Goal: Task Accomplishment & Management: Use online tool/utility

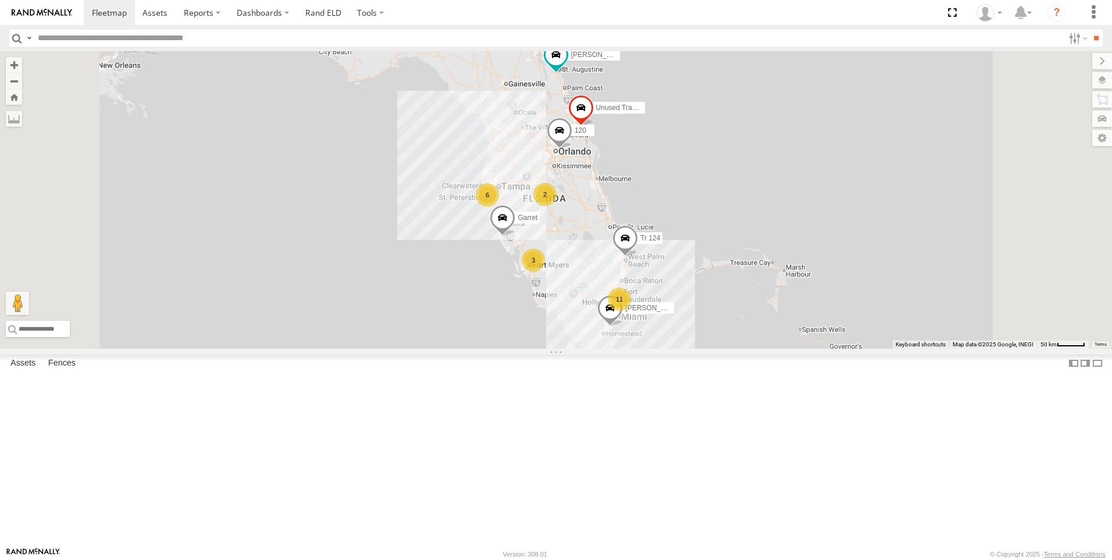
click at [631, 311] on div "11" at bounding box center [619, 298] width 23 height 23
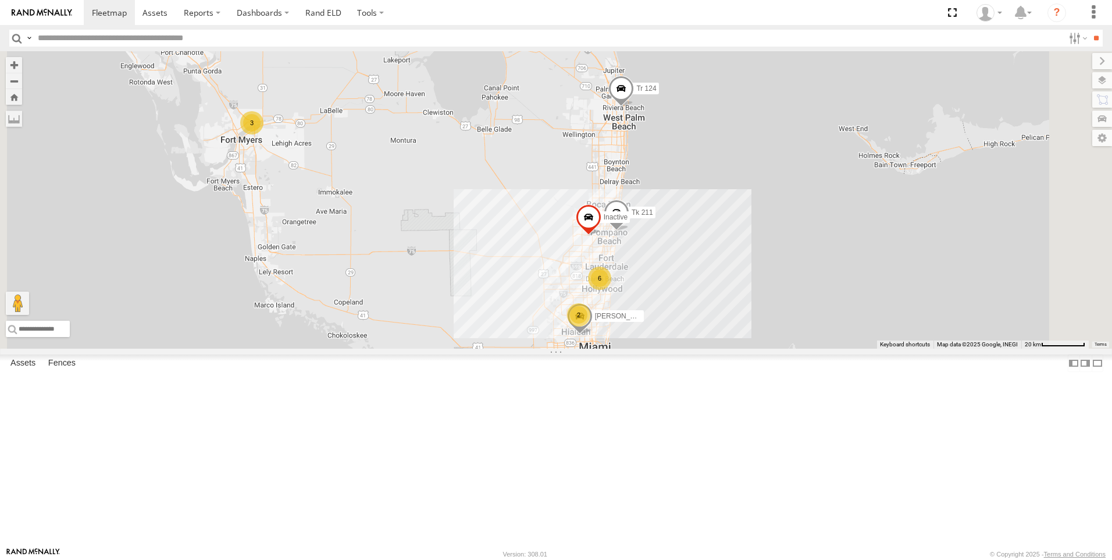
click at [0, 0] on div "All Assets" at bounding box center [0, 0] width 0 height 0
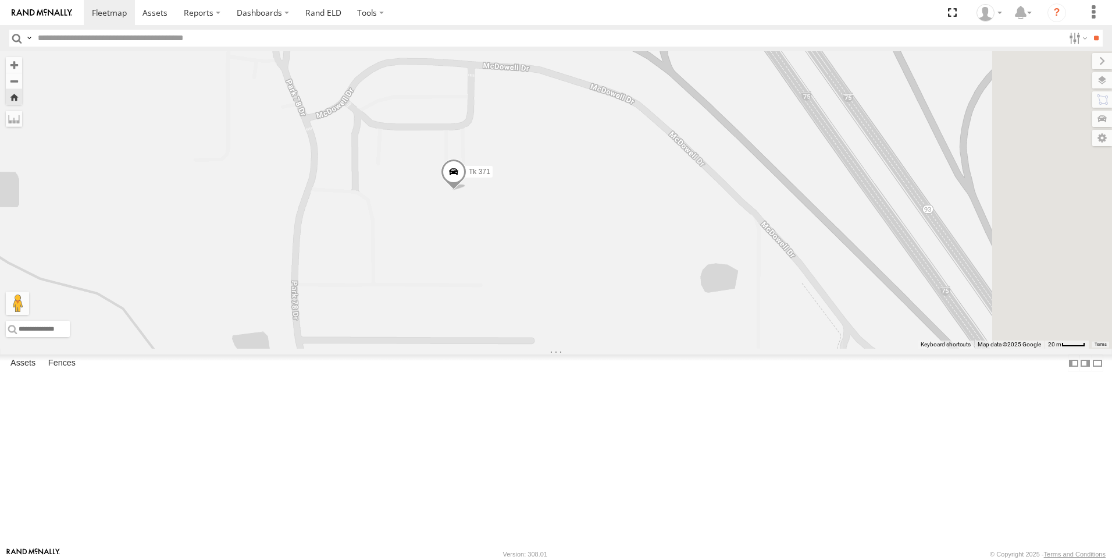
drag, startPoint x: 712, startPoint y: 322, endPoint x: 605, endPoint y: 312, distance: 106.9
click at [605, 312] on div "Tk 371" at bounding box center [556, 199] width 1112 height 297
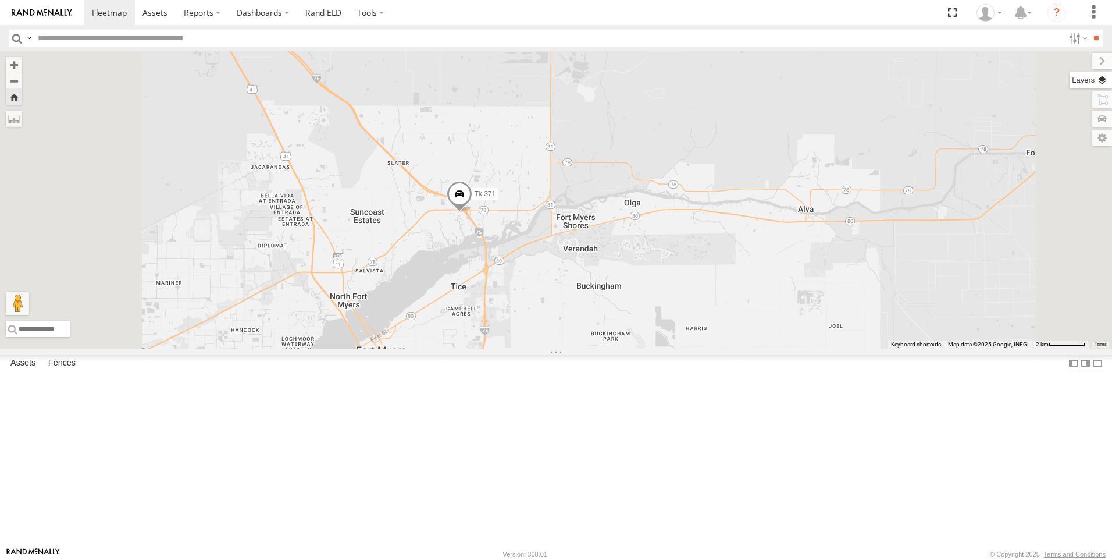
click at [1097, 85] on label at bounding box center [1091, 80] width 42 height 16
click at [0, 0] on span "Basemaps" at bounding box center [0, 0] width 0 height 0
click at [0, 0] on span "Satellite + Roadmap" at bounding box center [0, 0] width 0 height 0
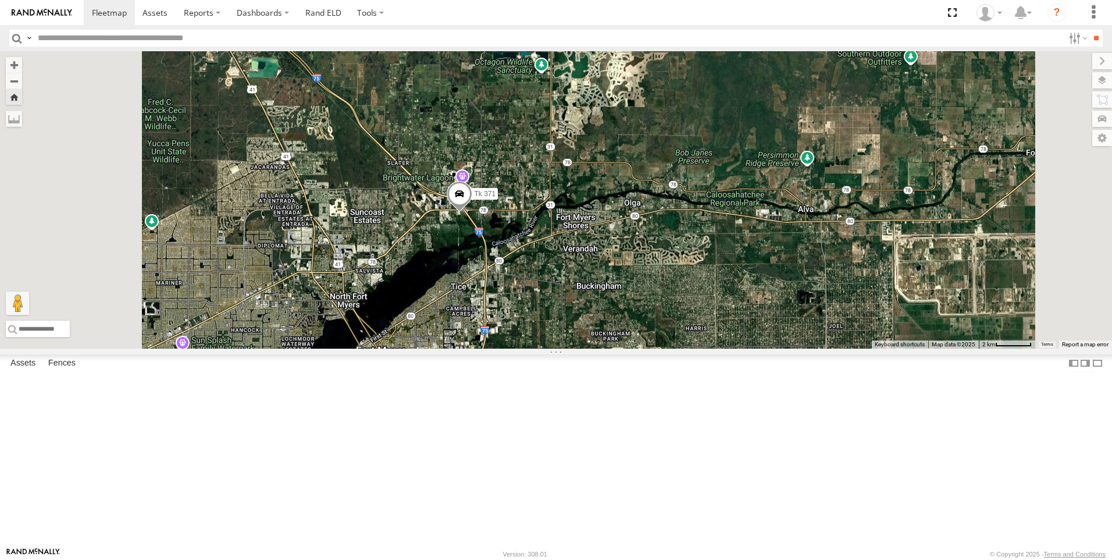
click at [0, 0] on span "Overlays" at bounding box center [0, 0] width 0 height 0
click at [0, 0] on span "Traffic" at bounding box center [0, 0] width 0 height 0
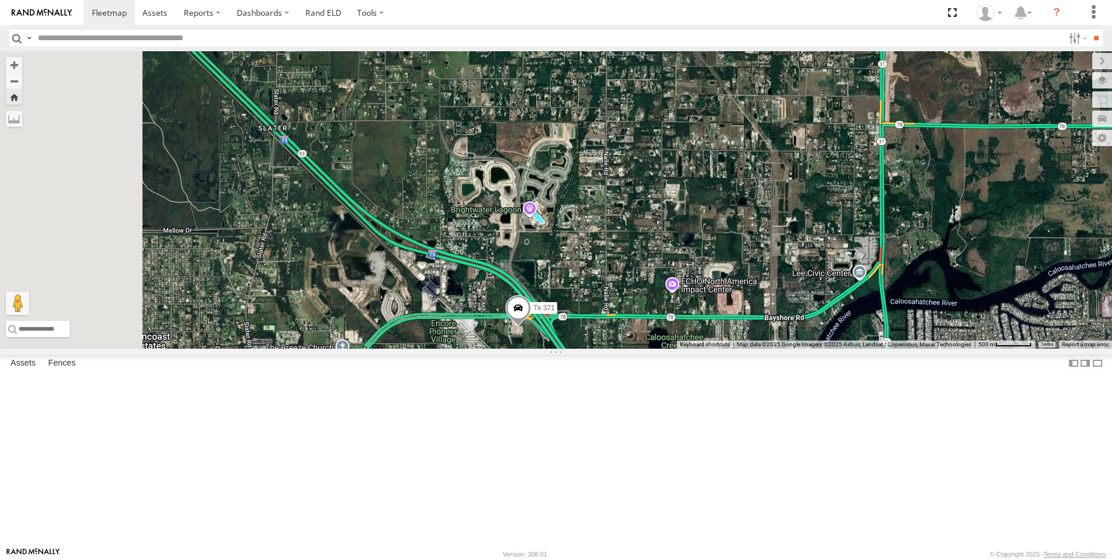
drag, startPoint x: 484, startPoint y: 296, endPoint x: 750, endPoint y: 300, distance: 265.9
click at [750, 299] on div "Tk 371" at bounding box center [556, 199] width 1112 height 297
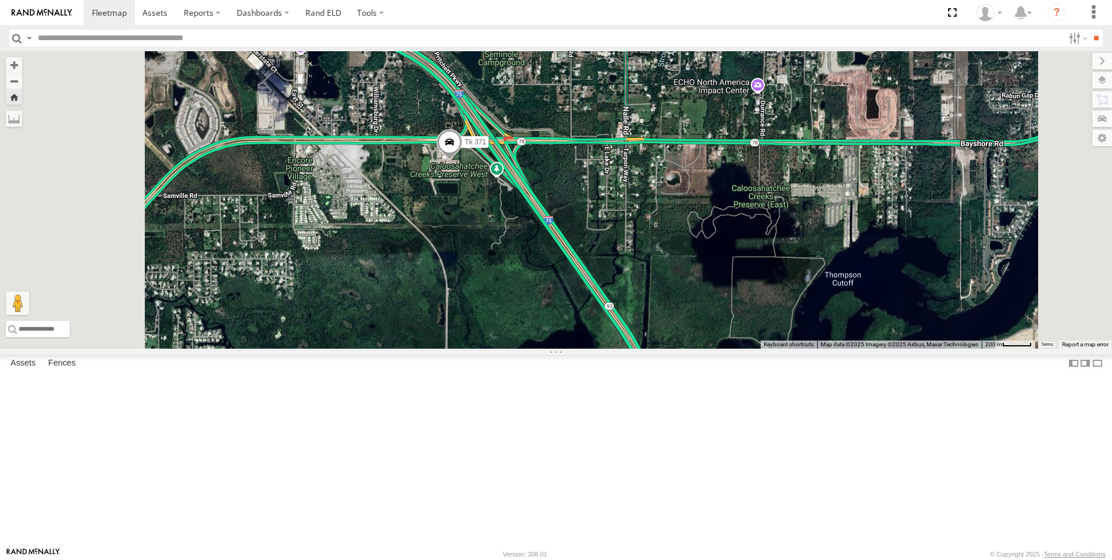
drag, startPoint x: 681, startPoint y: 452, endPoint x: 701, endPoint y: 147, distance: 305.5
click at [701, 147] on div "Tk 371" at bounding box center [556, 199] width 1112 height 297
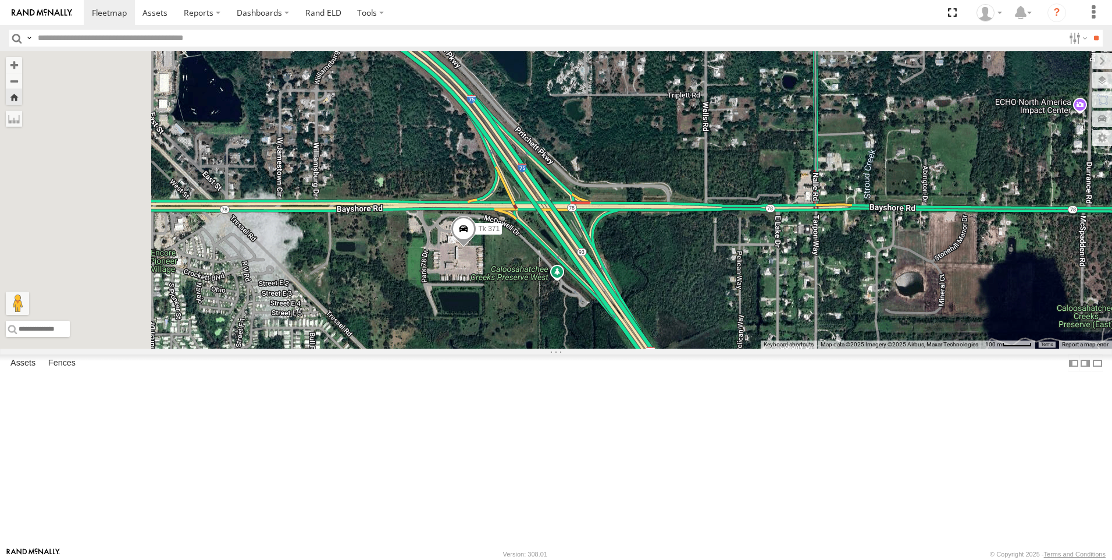
drag, startPoint x: 579, startPoint y: 369, endPoint x: 708, endPoint y: 340, distance: 131.8
click at [708, 340] on div "Tk 371" at bounding box center [556, 199] width 1112 height 297
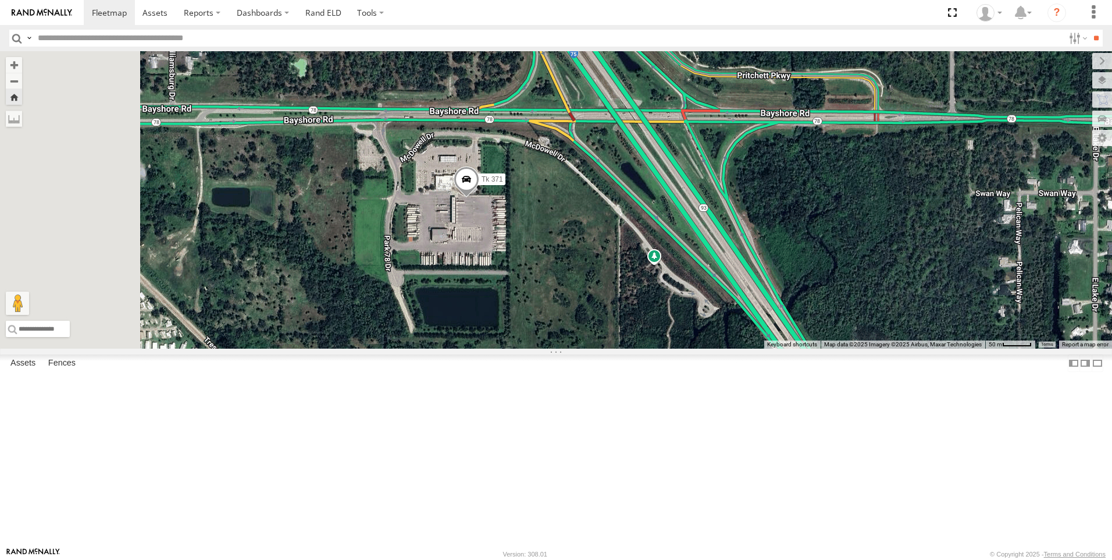
drag, startPoint x: 596, startPoint y: 357, endPoint x: 683, endPoint y: 312, distance: 98.4
click at [683, 312] on div "Tk 371" at bounding box center [556, 199] width 1112 height 297
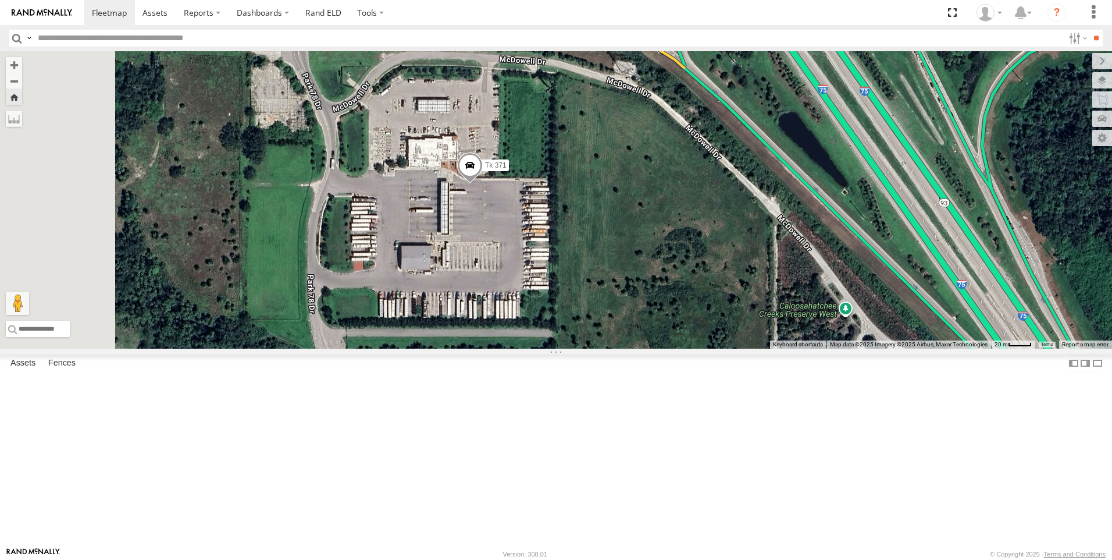
drag, startPoint x: 618, startPoint y: 325, endPoint x: 695, endPoint y: 325, distance: 77.4
click at [695, 325] on div "Tk 371" at bounding box center [556, 199] width 1112 height 297
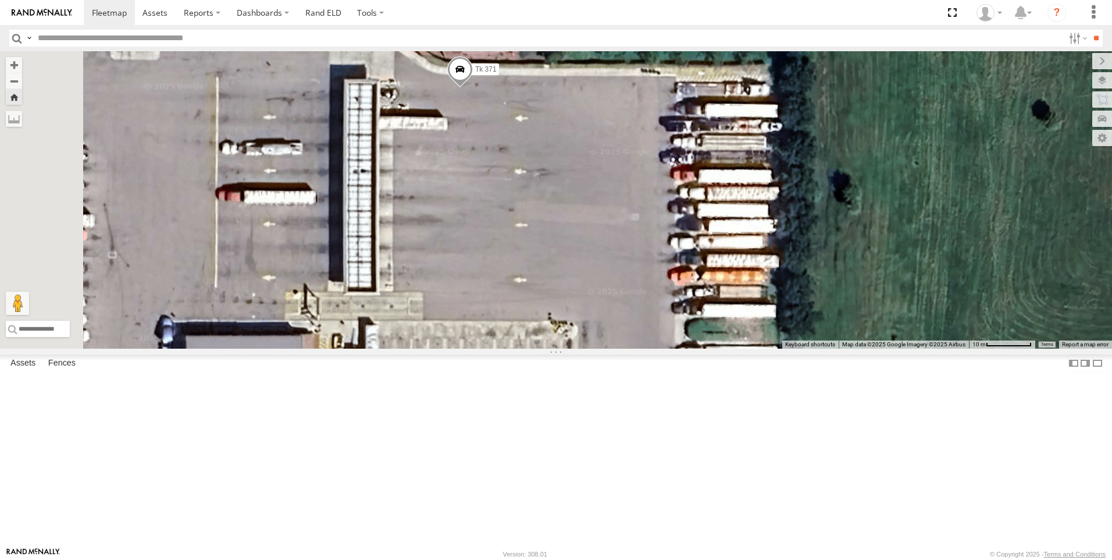
drag, startPoint x: 481, startPoint y: 270, endPoint x: 710, endPoint y: 303, distance: 231.6
click at [710, 303] on div "Tk 371" at bounding box center [556, 199] width 1112 height 297
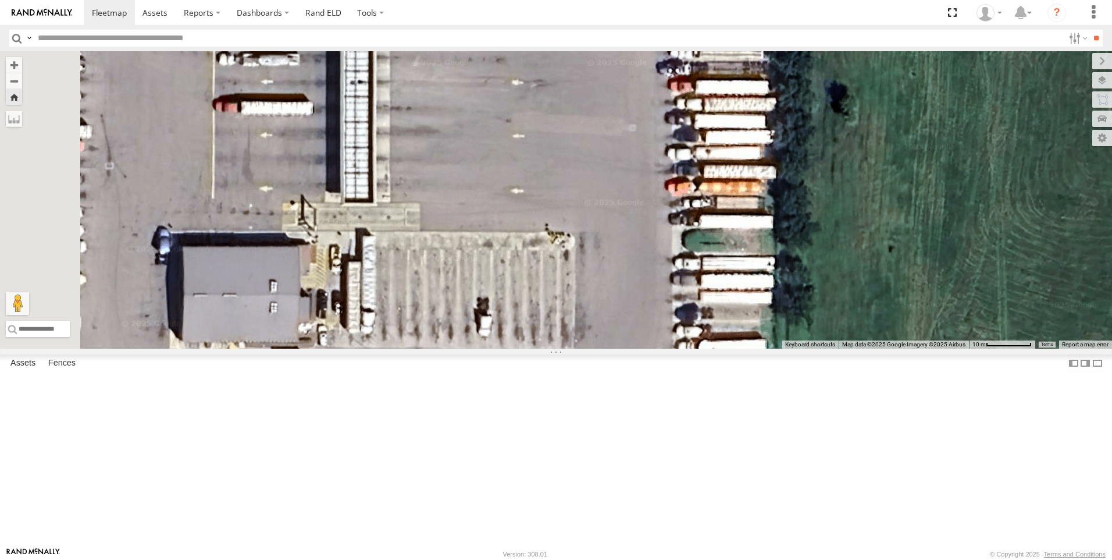
drag, startPoint x: 691, startPoint y: 365, endPoint x: 693, endPoint y: 290, distance: 74.5
click at [693, 290] on div "Tk 371" at bounding box center [556, 199] width 1112 height 297
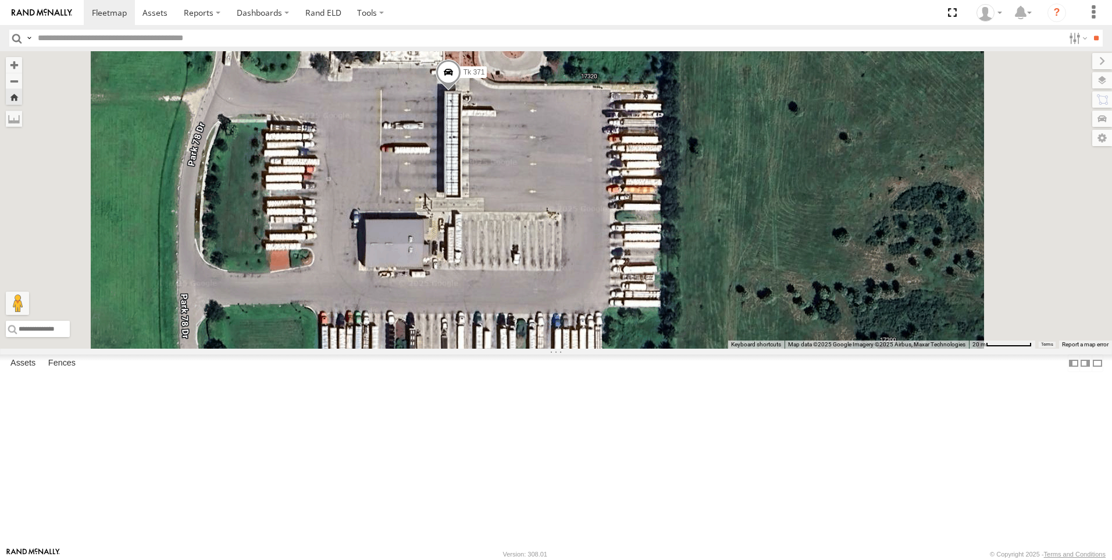
scroll to position [175, 0]
click at [0, 0] on div "Tk 211" at bounding box center [0, 0] width 0 height 0
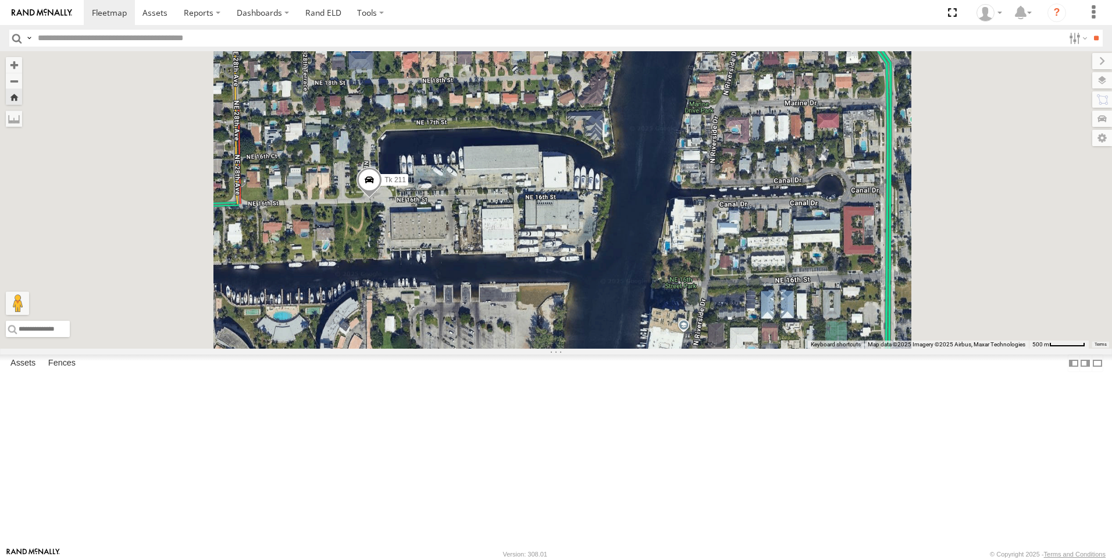
scroll to position [0, 0]
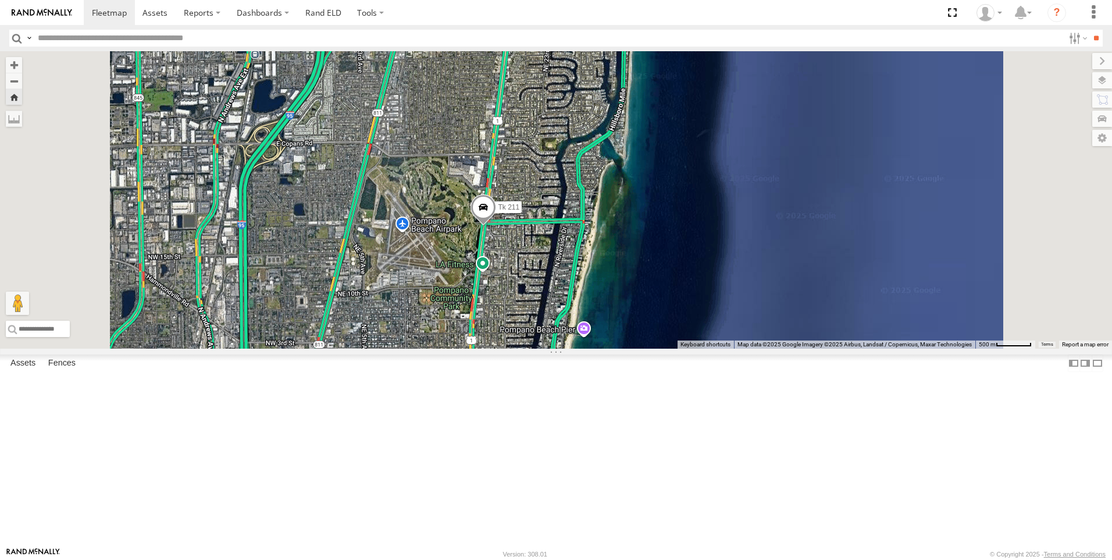
click at [0, 0] on span at bounding box center [0, 0] width 0 height 0
